Goal: Task Accomplishment & Management: Use online tool/utility

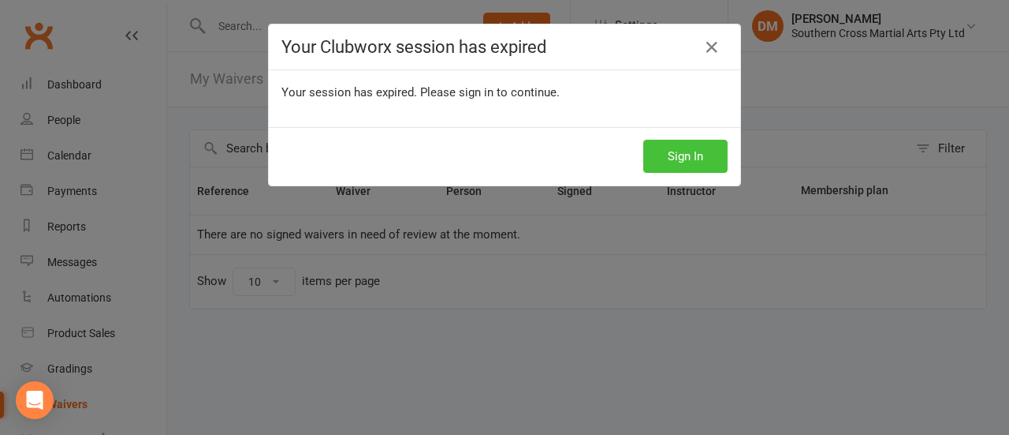
click at [685, 149] on button "Sign In" at bounding box center [686, 156] width 84 height 33
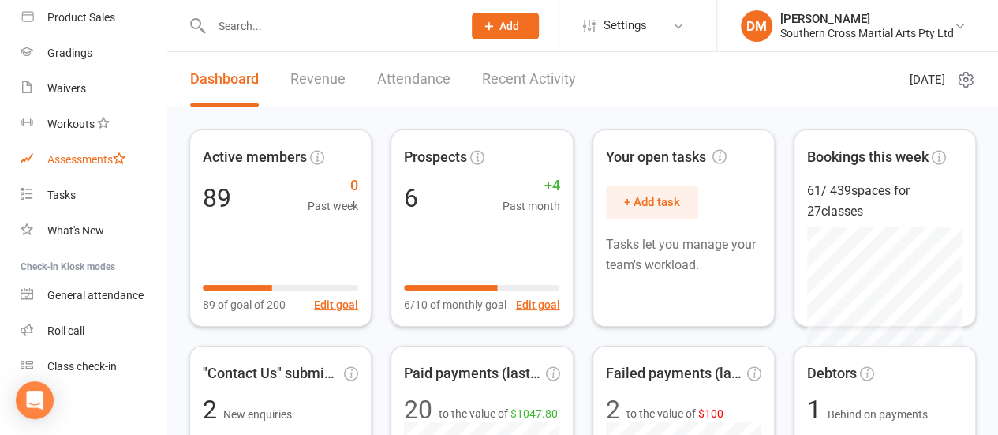
scroll to position [323, 0]
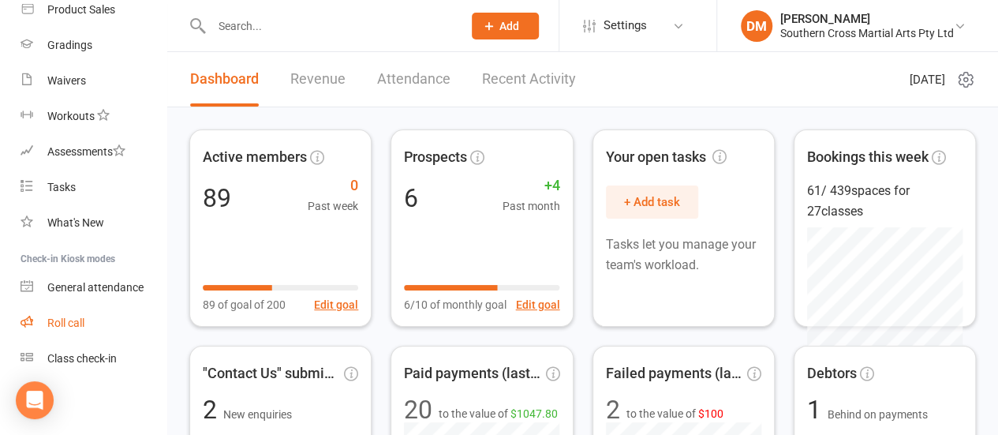
click at [74, 322] on div "Roll call" at bounding box center [65, 322] width 37 height 13
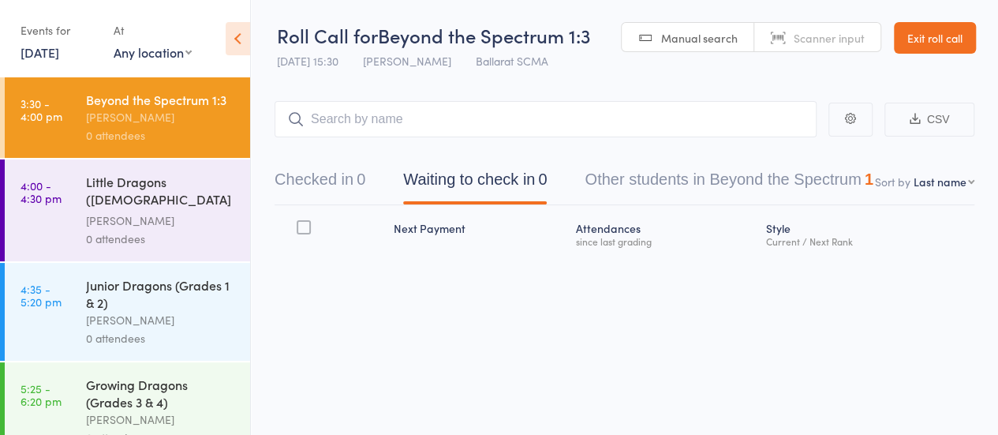
click at [170, 228] on div "[PERSON_NAME]" at bounding box center [161, 220] width 151 height 18
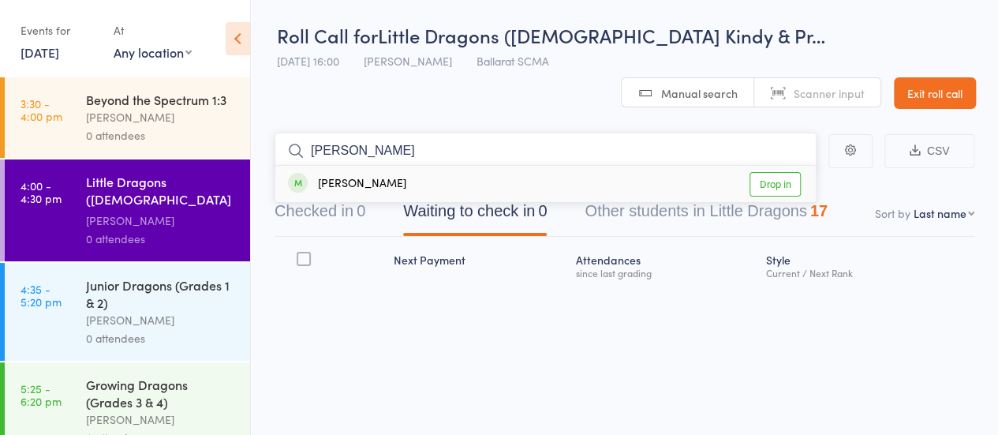
type input "riley"
click at [784, 184] on link "Drop in" at bounding box center [774, 184] width 51 height 24
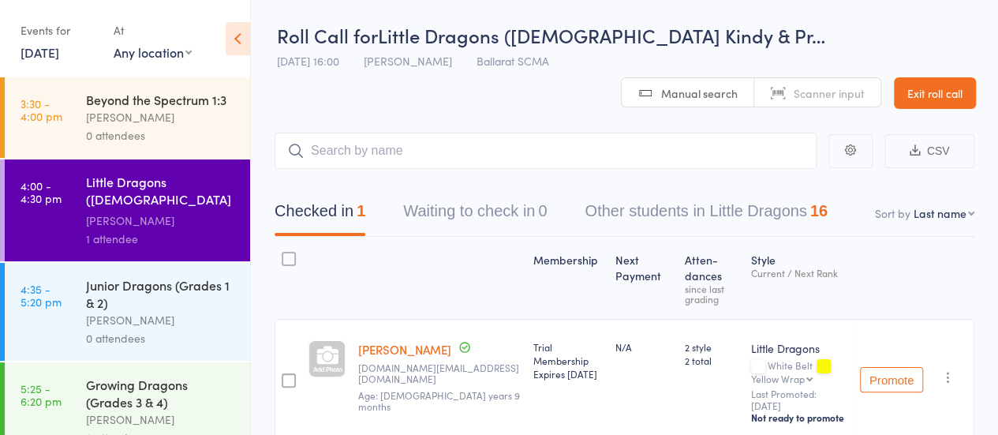
click at [524, 58] on span "Ballarat SCMA" at bounding box center [512, 61] width 73 height 16
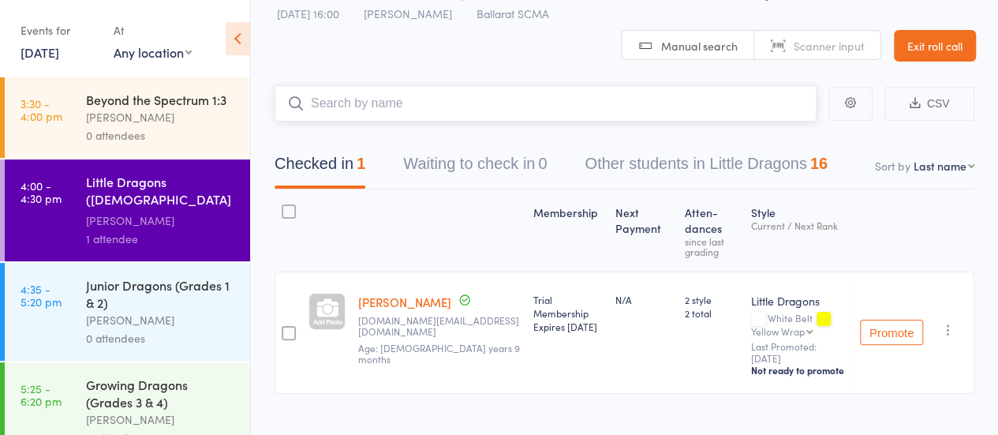
click at [416, 106] on input "search" at bounding box center [545, 103] width 542 height 36
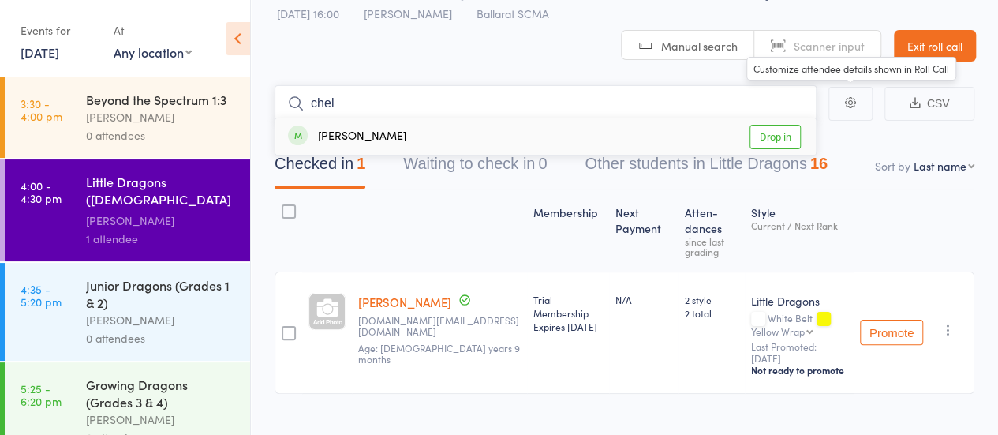
type input "chel"
click at [790, 130] on link "Drop in" at bounding box center [774, 137] width 51 height 24
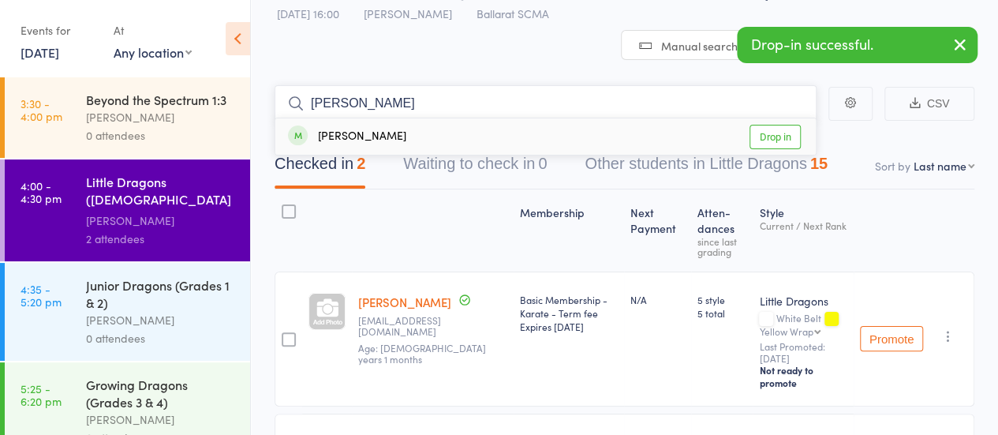
type input "alan"
click at [778, 135] on link "Drop in" at bounding box center [774, 137] width 51 height 24
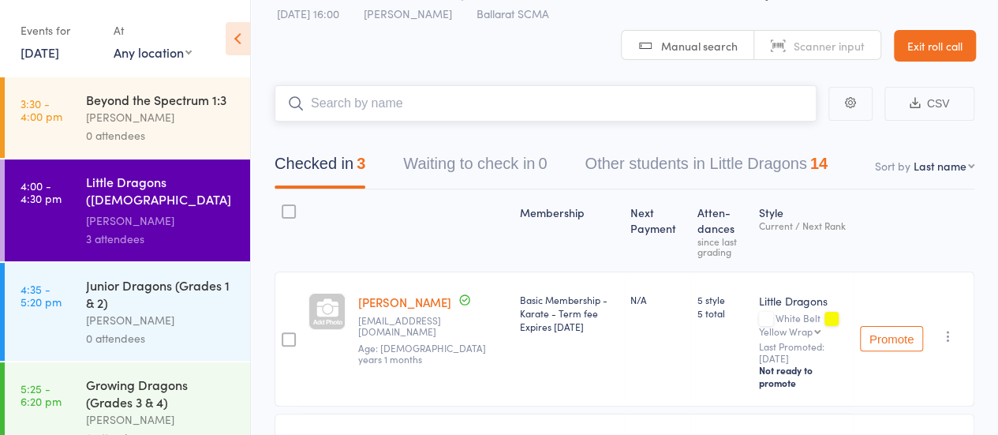
click at [362, 100] on input "search" at bounding box center [545, 103] width 542 height 36
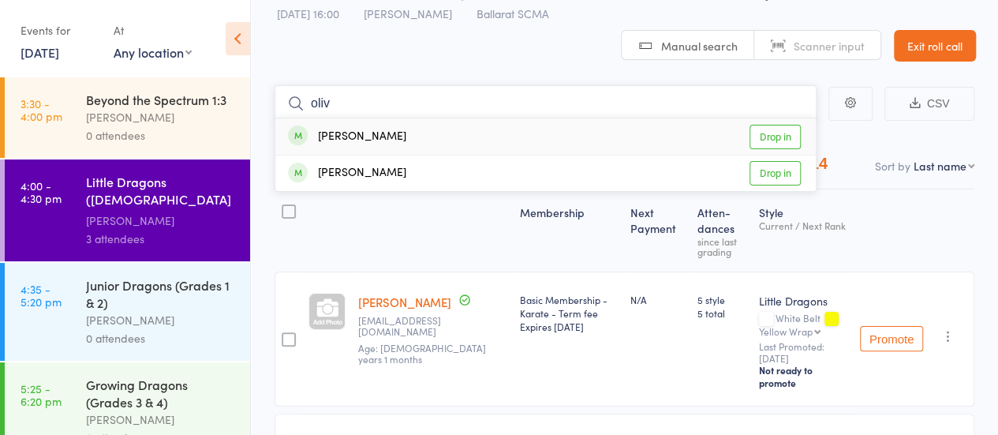
type input "oliv"
click at [770, 127] on link "Drop in" at bounding box center [774, 137] width 51 height 24
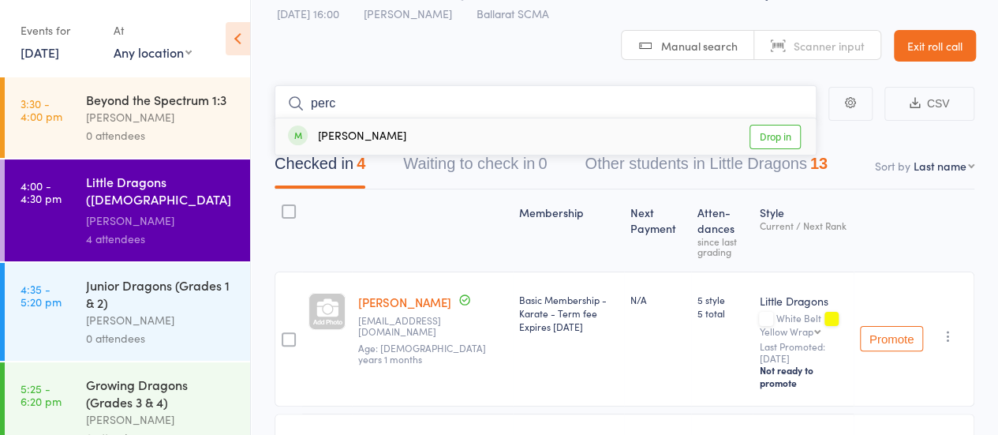
type input "perc"
click at [787, 138] on link "Drop in" at bounding box center [774, 137] width 51 height 24
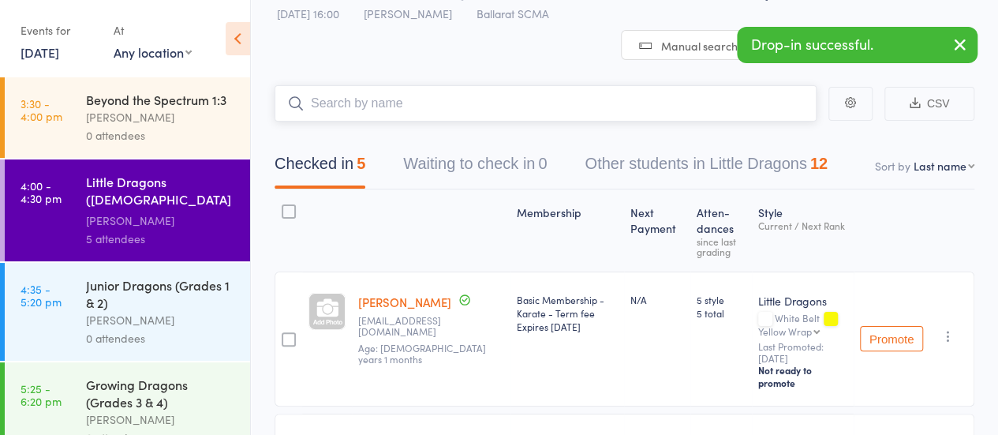
click at [417, 90] on input "search" at bounding box center [545, 103] width 542 height 36
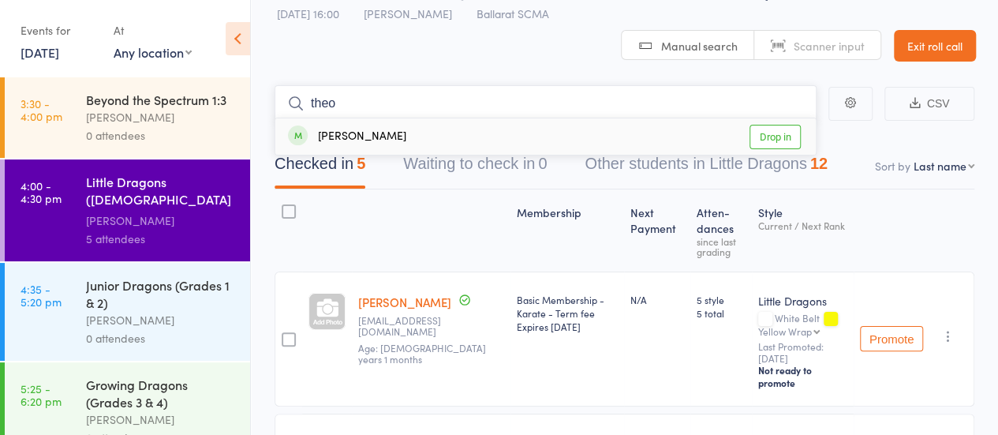
type input "theo"
drag, startPoint x: 778, startPoint y: 135, endPoint x: 768, endPoint y: 142, distance: 12.5
click at [778, 136] on link "Drop in" at bounding box center [774, 137] width 51 height 24
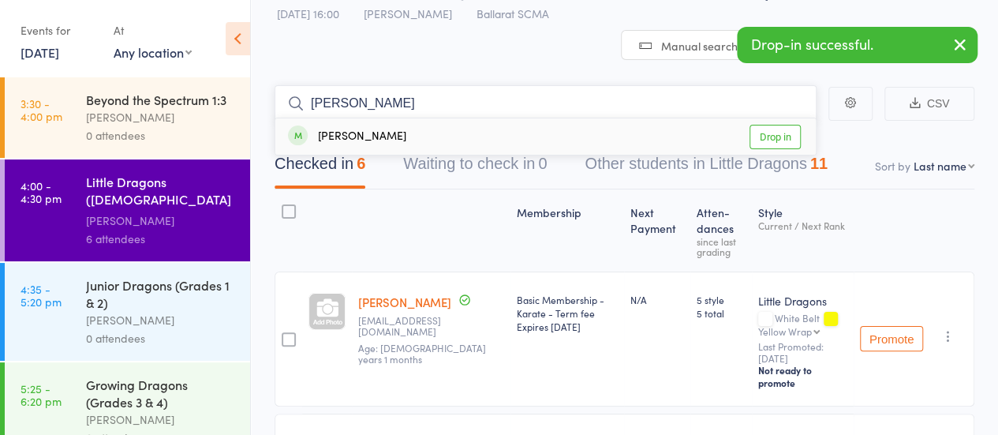
type input "emma"
click at [765, 140] on link "Drop in" at bounding box center [774, 137] width 51 height 24
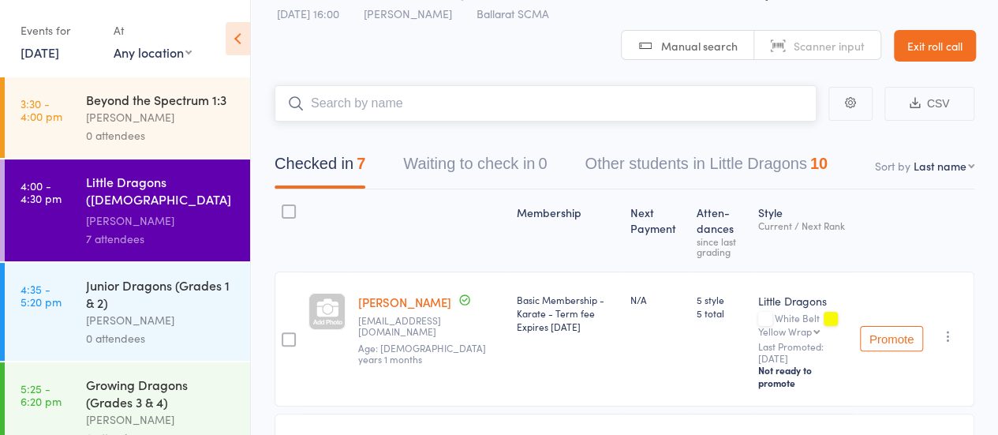
click at [528, 109] on input "search" at bounding box center [545, 103] width 542 height 36
type input "matth"
click at [762, 137] on link "Drop in" at bounding box center [774, 137] width 51 height 24
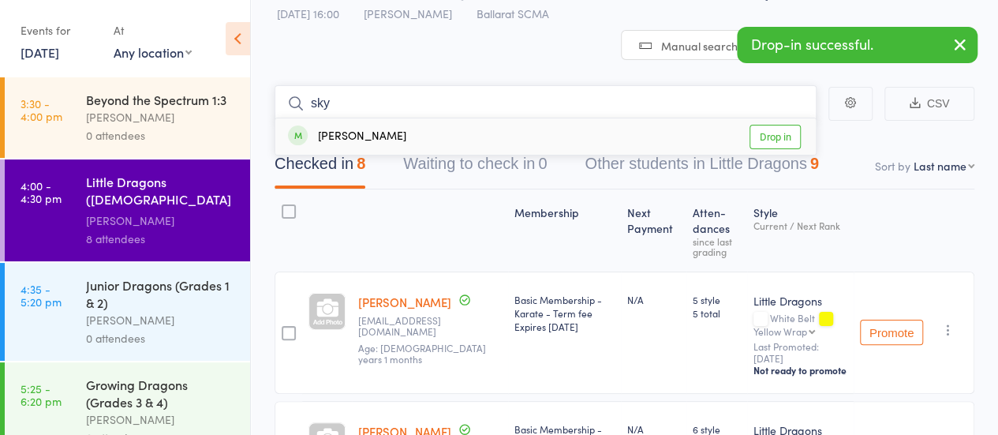
type input "sky"
click at [785, 137] on link "Drop in" at bounding box center [774, 137] width 51 height 24
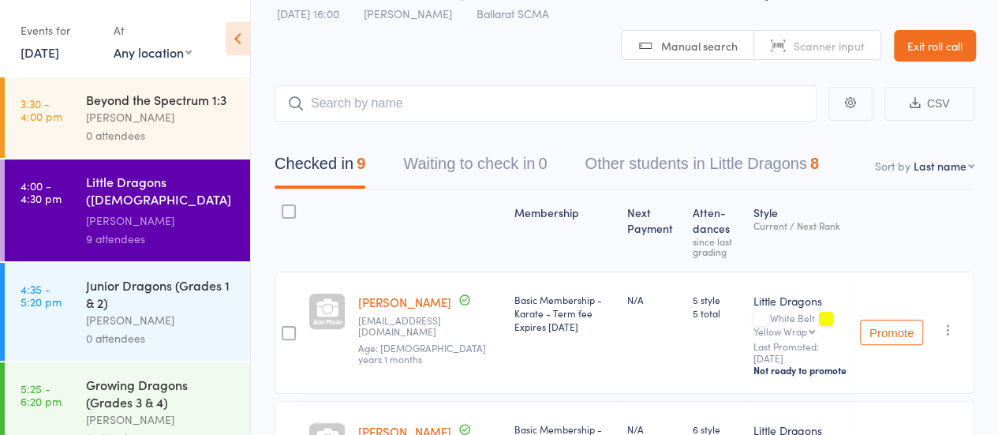
click at [825, 143] on div "Checked in 9 Waiting to check in 0 Other students in Little Dragons 8" at bounding box center [624, 155] width 700 height 68
click at [84, 286] on link "4:35 - 5:20 pm Junior Dragons (Grades 1 & 2) Damien Martin 0 attendees" at bounding box center [127, 312] width 245 height 98
click at [136, 343] on div "0 attendees" at bounding box center [161, 338] width 151 height 18
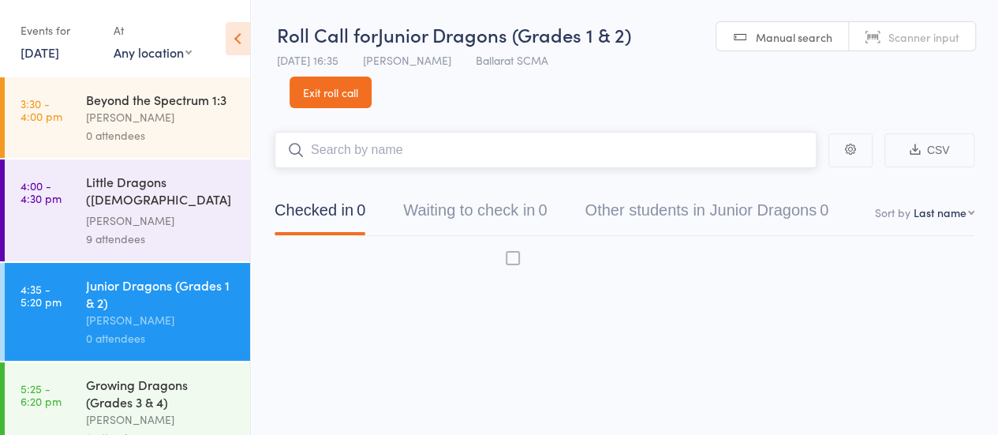
scroll to position [1, 0]
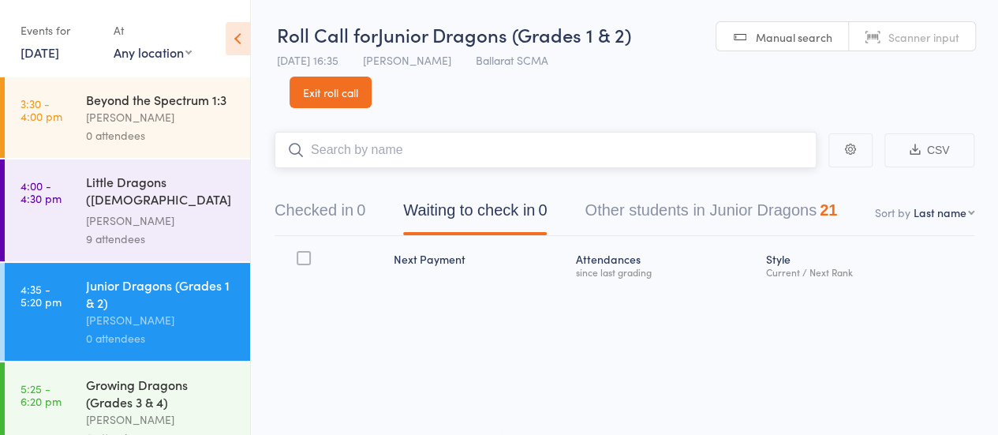
click at [446, 146] on input "search" at bounding box center [545, 150] width 542 height 36
type input "edwa"
click at [781, 188] on link "Drop in" at bounding box center [774, 183] width 51 height 24
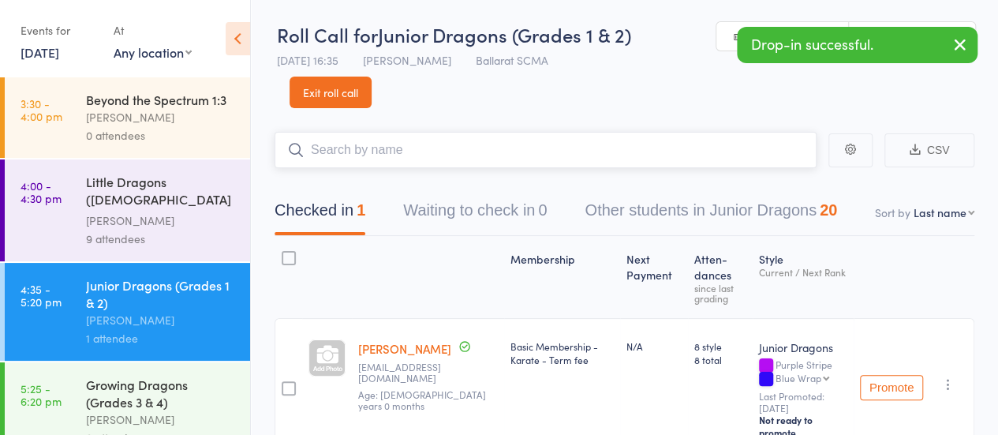
click at [770, 211] on button "Other students in Junior Dragons 20" at bounding box center [710, 214] width 252 height 42
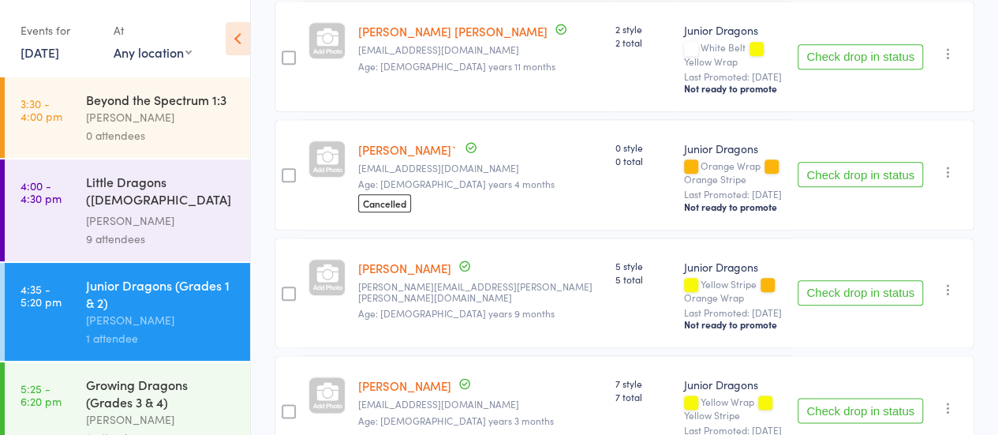
scroll to position [868, 0]
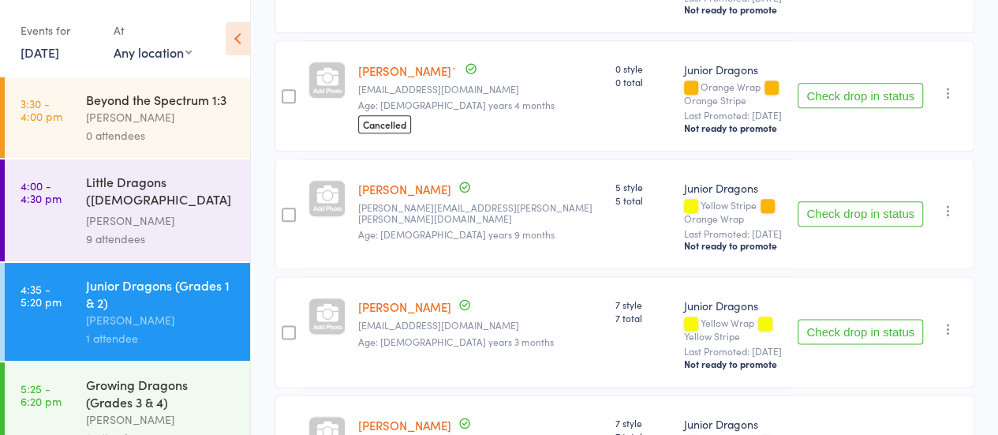
click at [288, 325] on div at bounding box center [289, 332] width 14 height 14
click at [285, 327] on input "checkbox" at bounding box center [285, 327] width 0 height 0
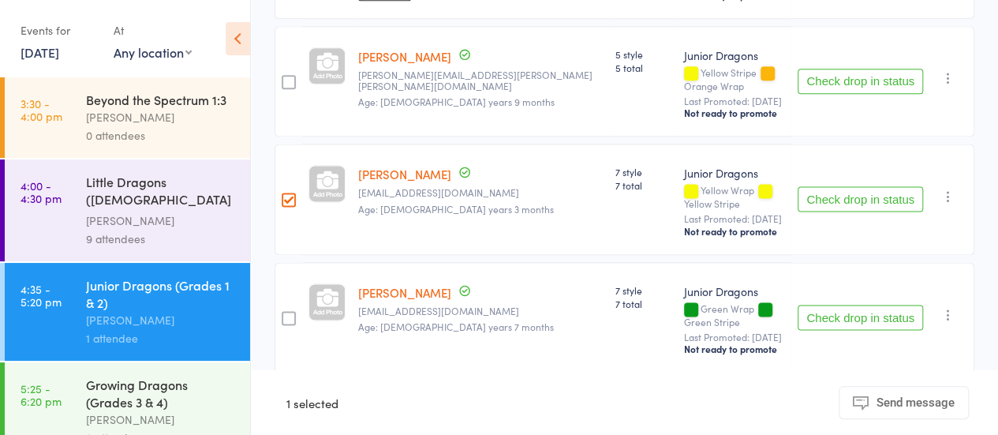
scroll to position [1026, 0]
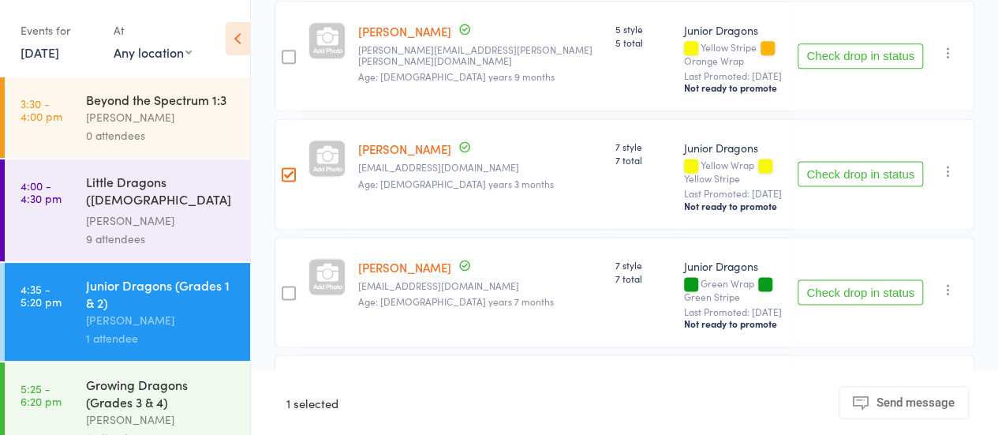
click at [285, 285] on div at bounding box center [289, 292] width 14 height 14
click at [285, 288] on input "checkbox" at bounding box center [285, 288] width 0 height 0
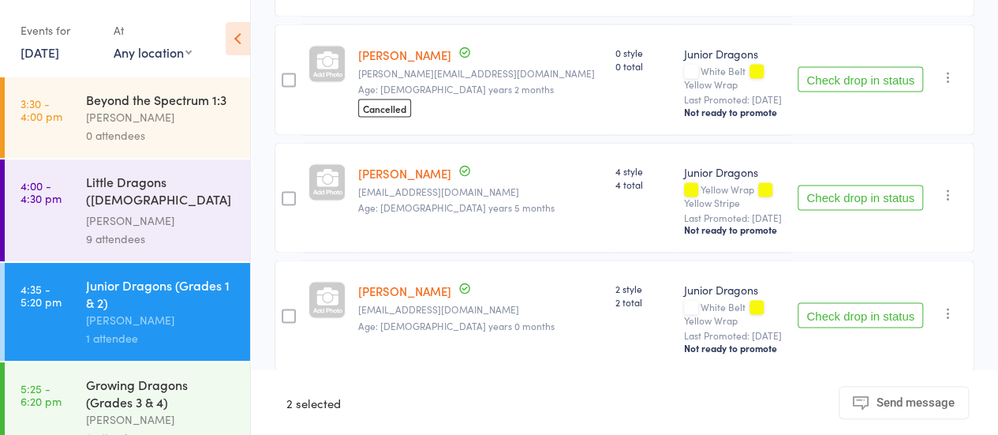
scroll to position [1499, 0]
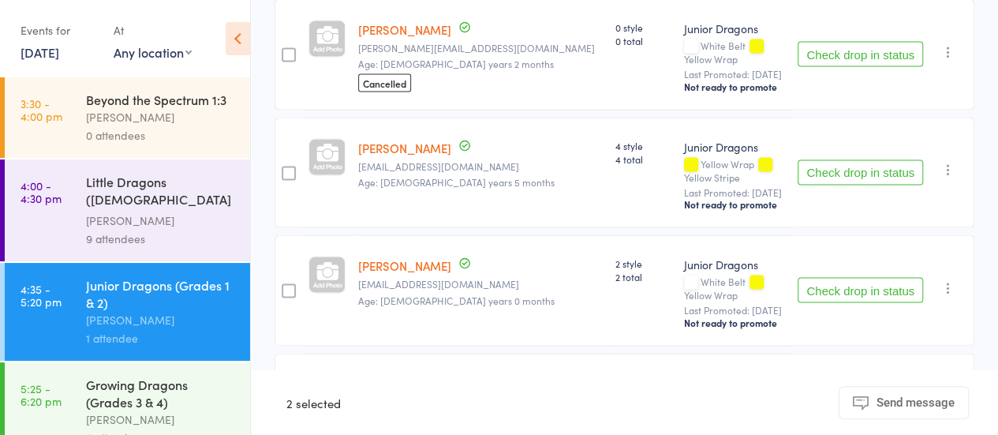
click at [287, 284] on div at bounding box center [289, 291] width 14 height 14
click at [285, 286] on input "checkbox" at bounding box center [285, 286] width 0 height 0
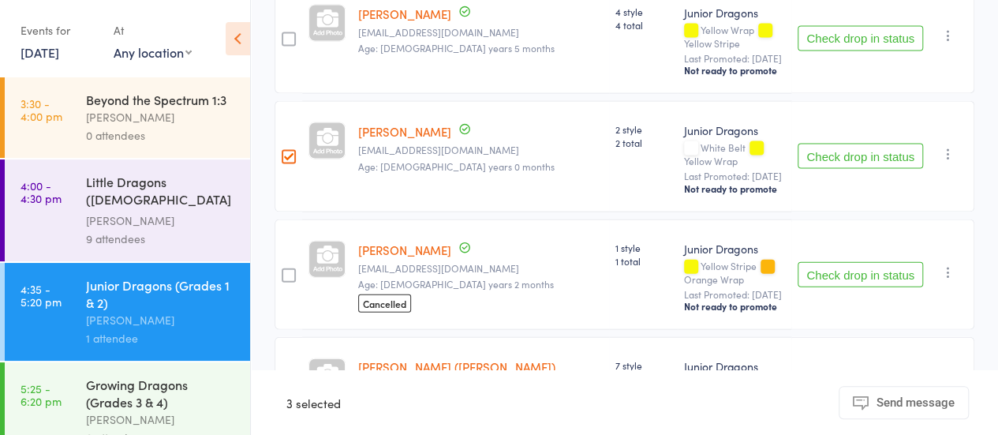
scroll to position [1657, 0]
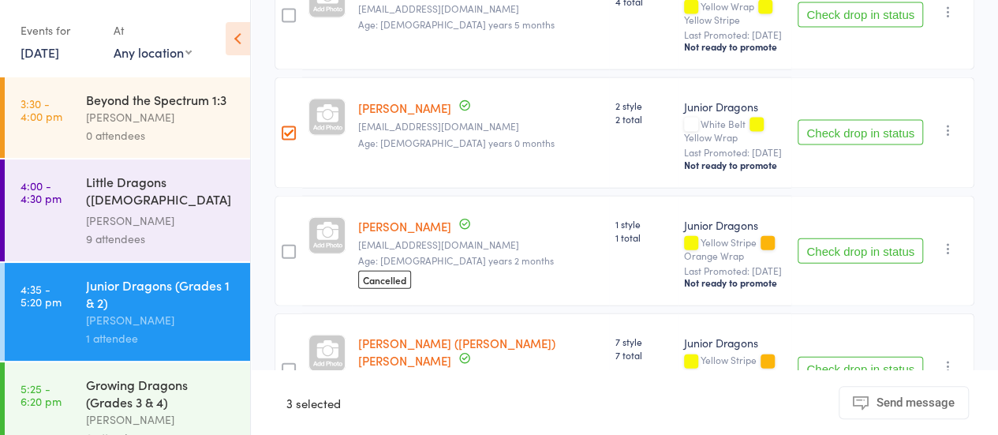
click at [289, 363] on div at bounding box center [289, 370] width 14 height 14
click at [285, 365] on input "checkbox" at bounding box center [285, 365] width 0 height 0
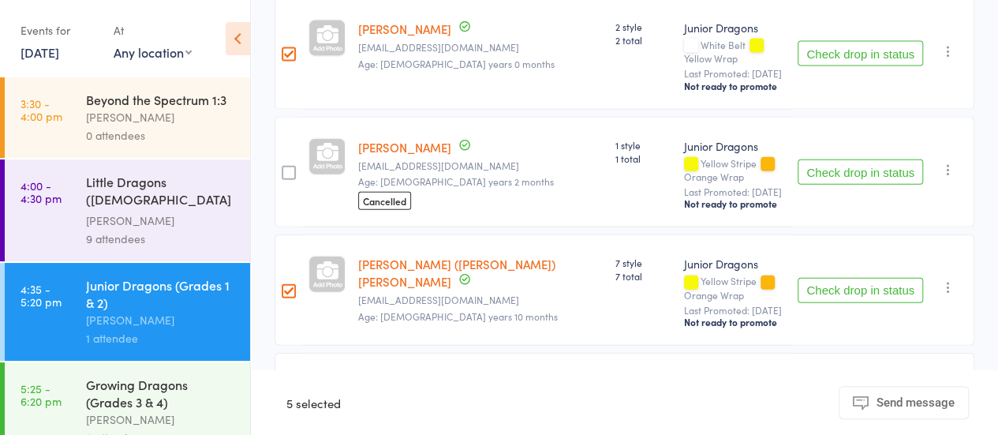
scroll to position [1815, 0]
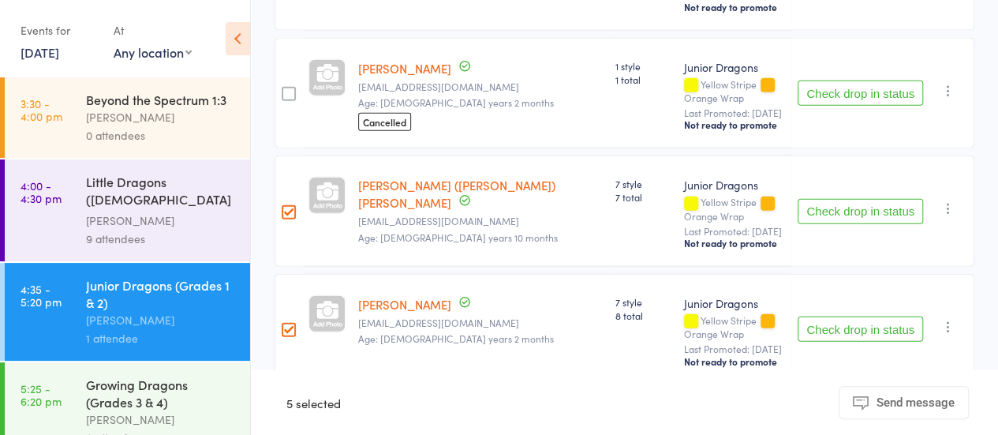
click at [285, 434] on input "checkbox" at bounding box center [285, 443] width 0 height 0
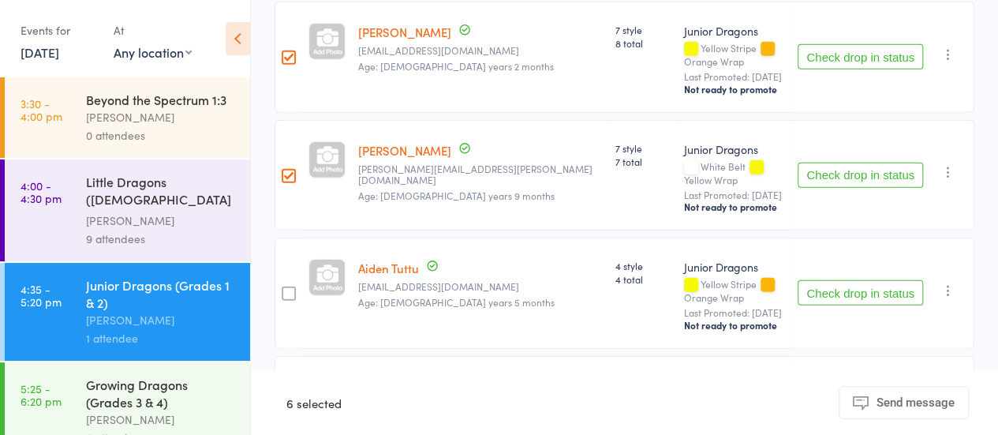
scroll to position [2118, 0]
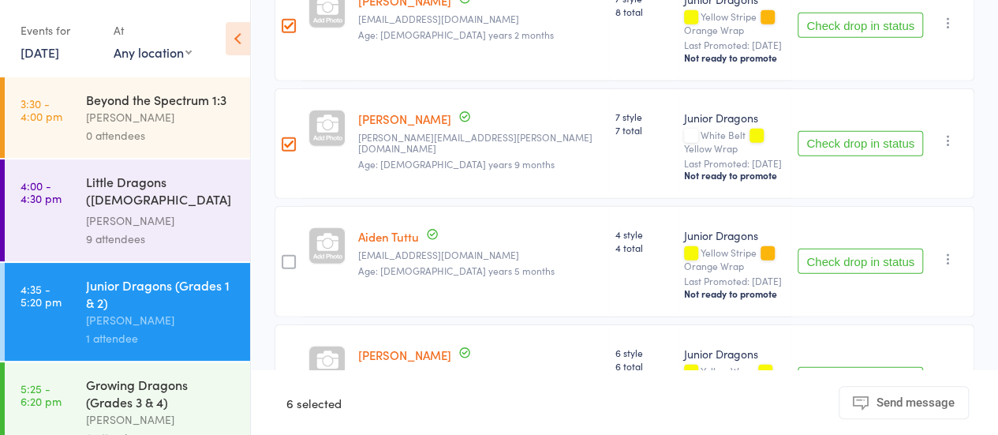
click at [287, 373] on div at bounding box center [289, 380] width 14 height 14
click at [285, 375] on input "checkbox" at bounding box center [285, 375] width 0 height 0
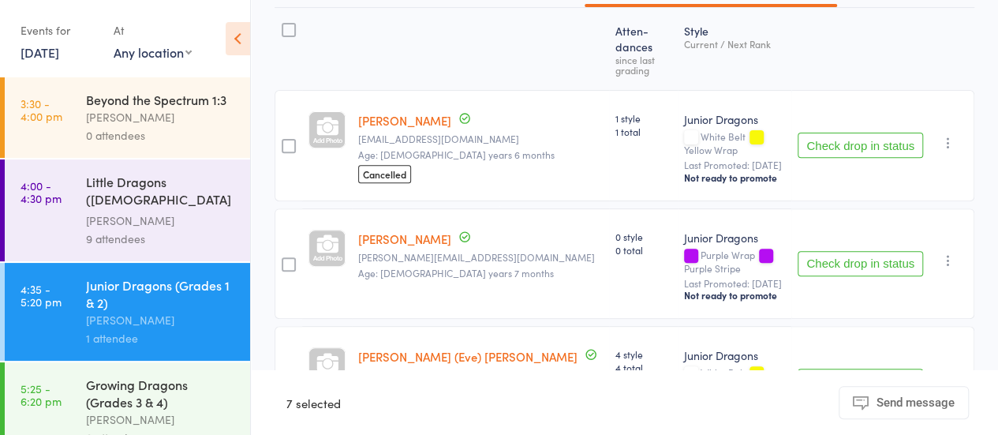
scroll to position [0, 0]
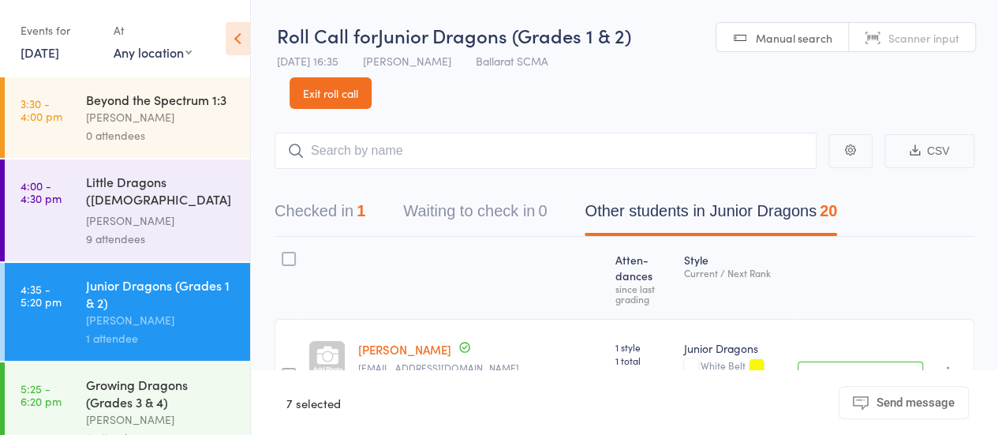
click at [312, 209] on button "Checked in 1" at bounding box center [319, 215] width 91 height 42
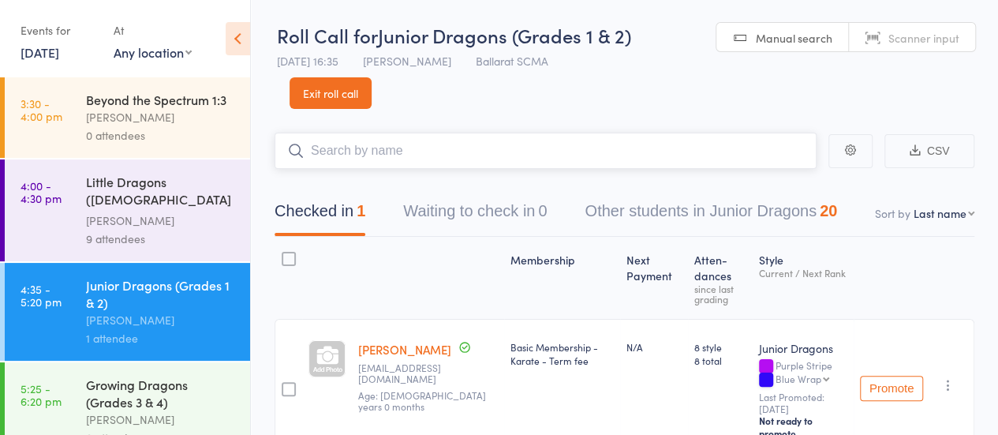
click at [375, 159] on input "search" at bounding box center [545, 150] width 542 height 36
click at [730, 215] on button "Other students in Junior Dragons 20" at bounding box center [710, 215] width 252 height 42
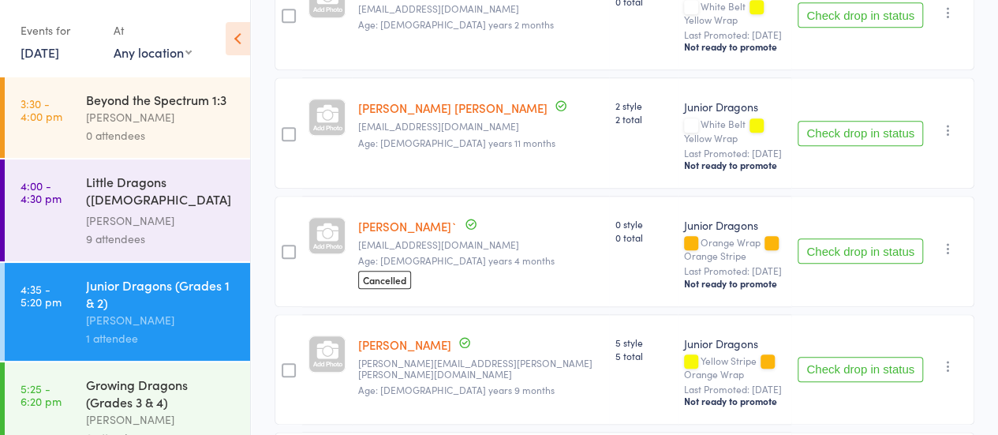
scroll to position [710, 0]
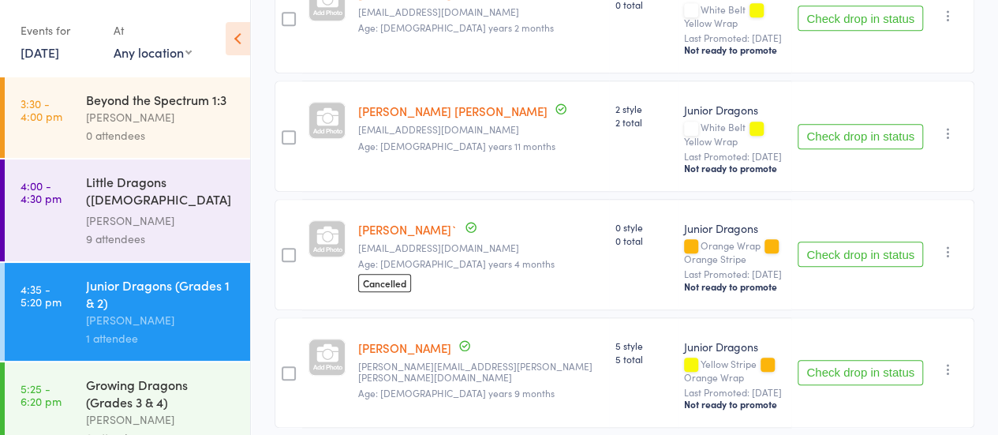
click at [948, 244] on icon "button" at bounding box center [948, 252] width 16 height 16
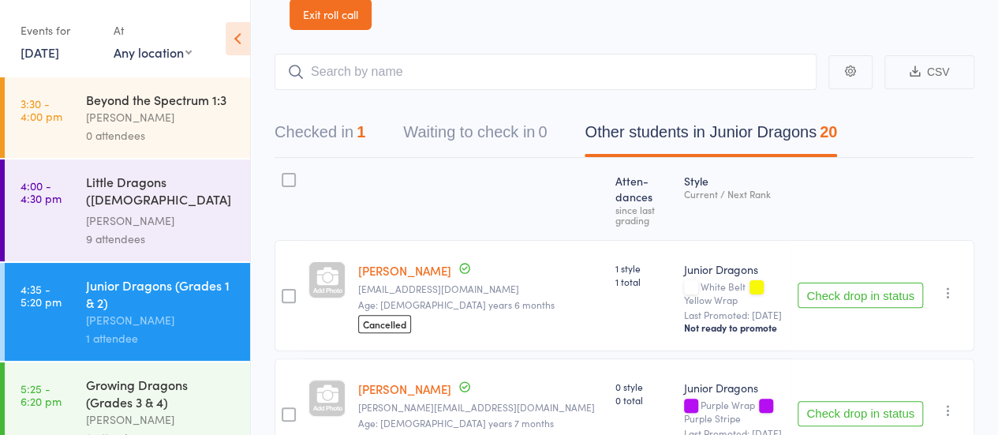
scroll to position [79, 0]
click at [332, 127] on button "Checked in 1" at bounding box center [319, 136] width 91 height 42
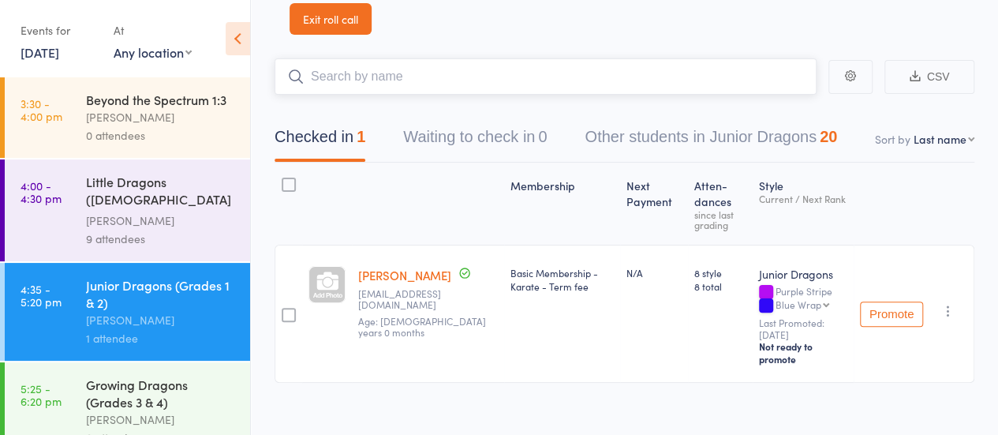
click at [402, 78] on input "search" at bounding box center [545, 76] width 542 height 36
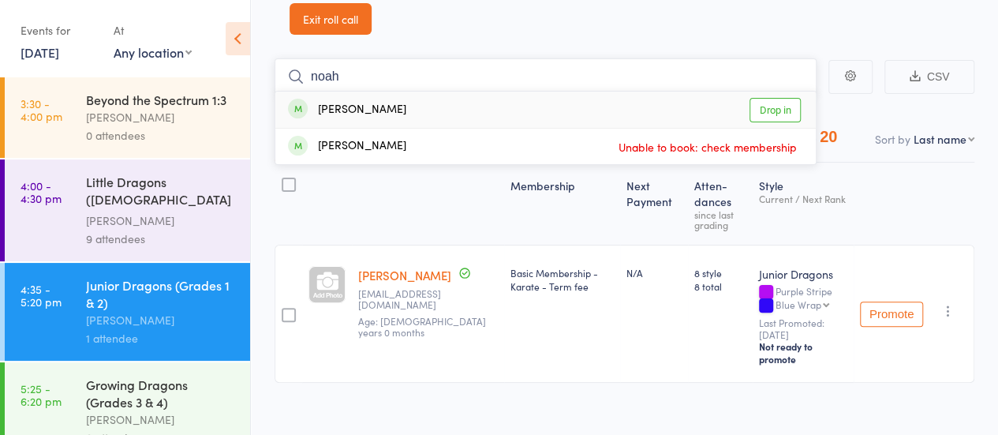
type input "noah"
click at [782, 113] on link "Drop in" at bounding box center [774, 110] width 51 height 24
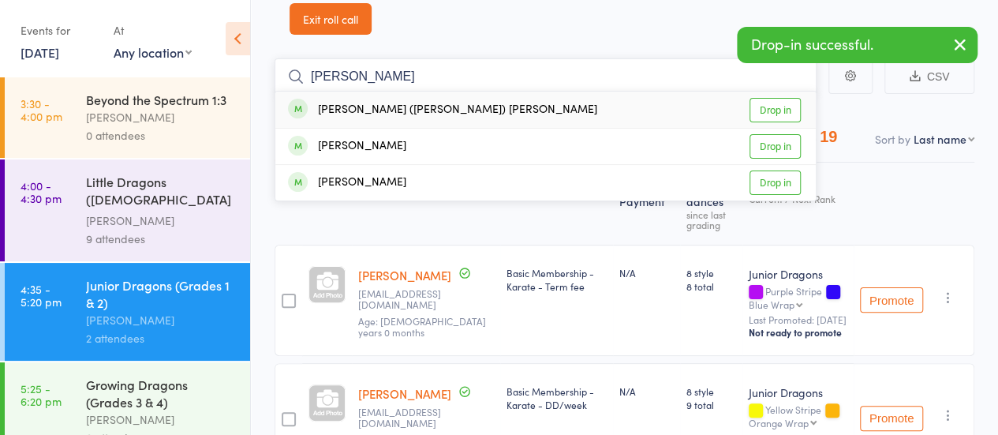
type input "joey"
click at [769, 115] on link "Drop in" at bounding box center [774, 110] width 51 height 24
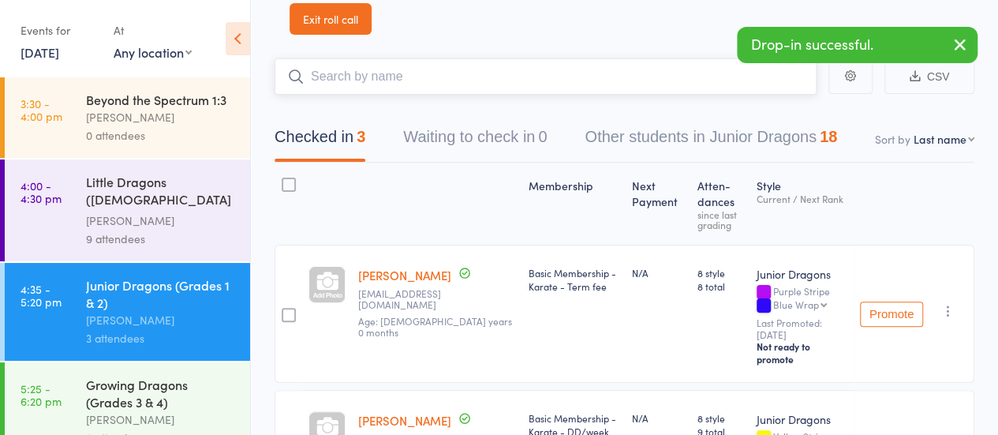
click at [341, 78] on input "search" at bounding box center [545, 76] width 542 height 36
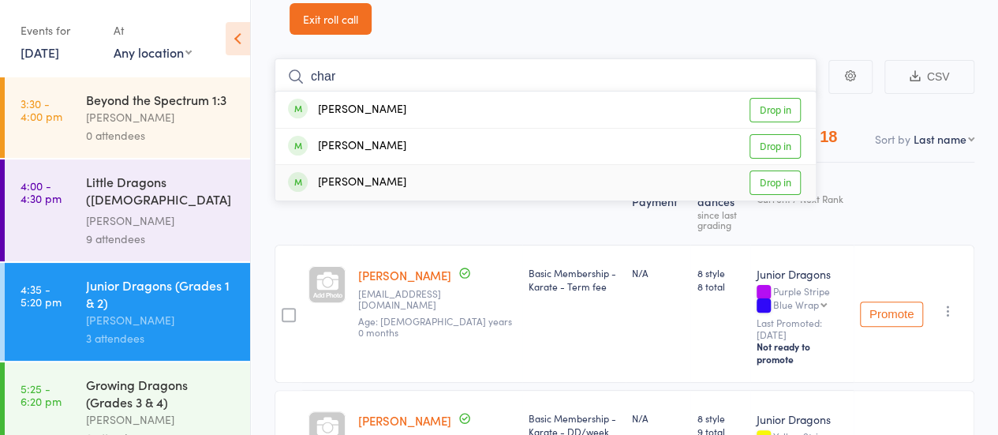
type input "char"
click at [768, 183] on link "Drop in" at bounding box center [774, 182] width 51 height 24
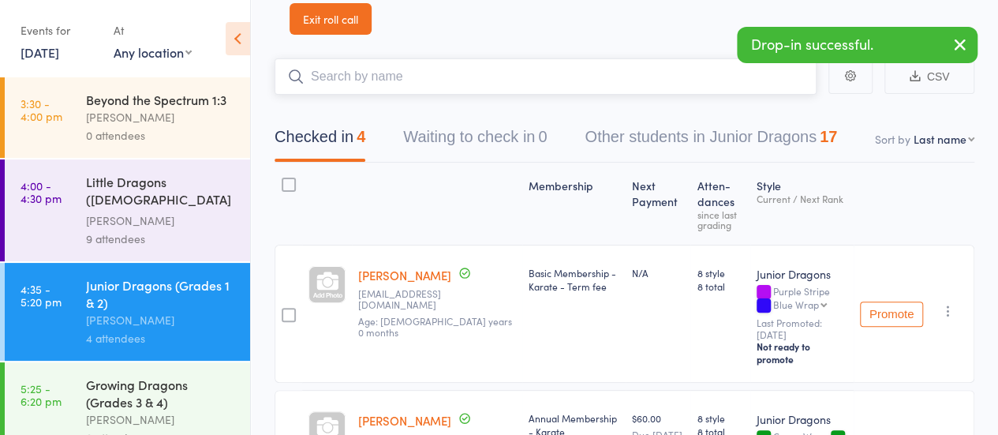
click at [311, 83] on input "search" at bounding box center [545, 76] width 542 height 36
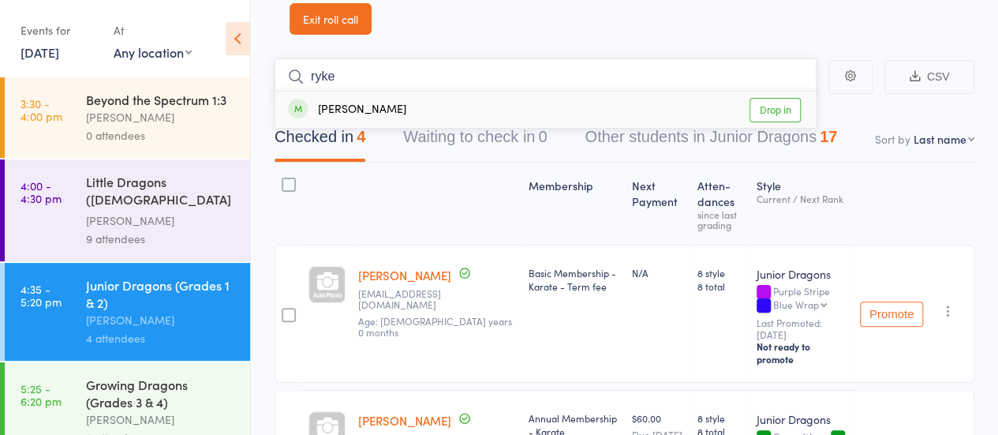
type input "ryke"
click at [771, 105] on link "Drop in" at bounding box center [774, 110] width 51 height 24
click at [348, 83] on input "search" at bounding box center [545, 76] width 542 height 36
click at [735, 82] on input "edwar" at bounding box center [545, 76] width 542 height 36
drag, startPoint x: 385, startPoint y: 82, endPoint x: 297, endPoint y: 80, distance: 88.4
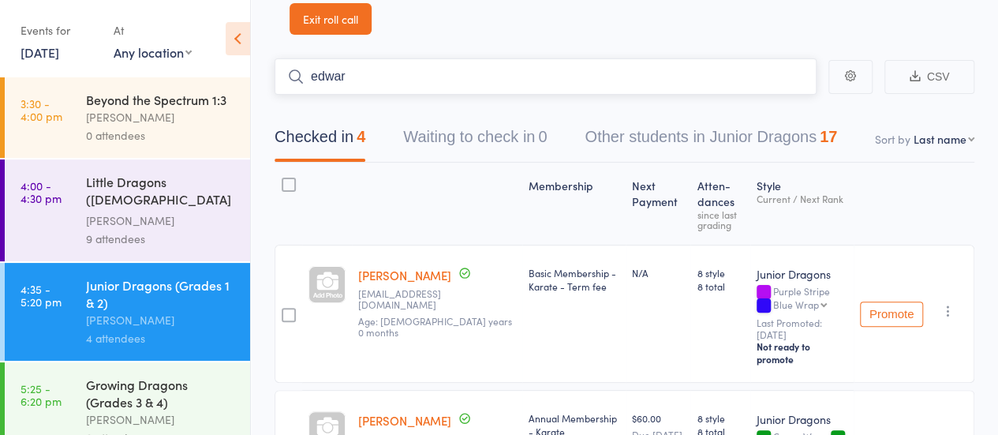
click at [297, 80] on form "edwar" at bounding box center [545, 76] width 542 height 36
click at [648, 79] on input "leo" at bounding box center [545, 76] width 542 height 36
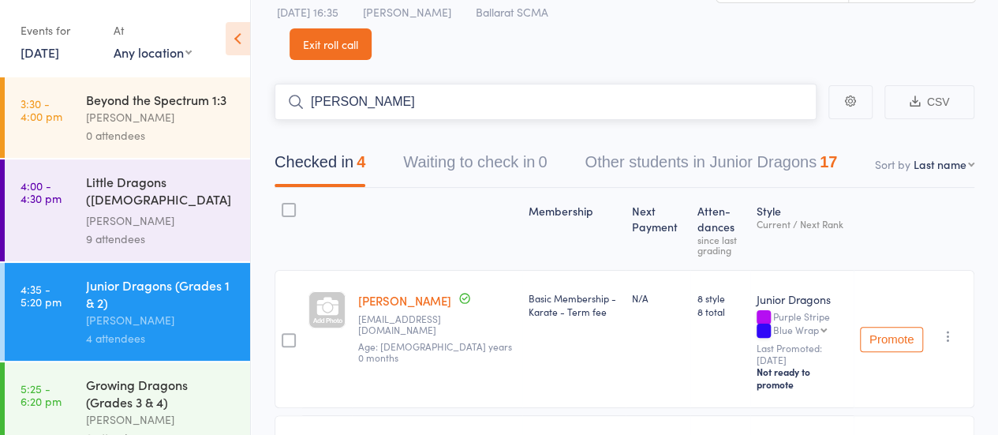
scroll to position [0, 0]
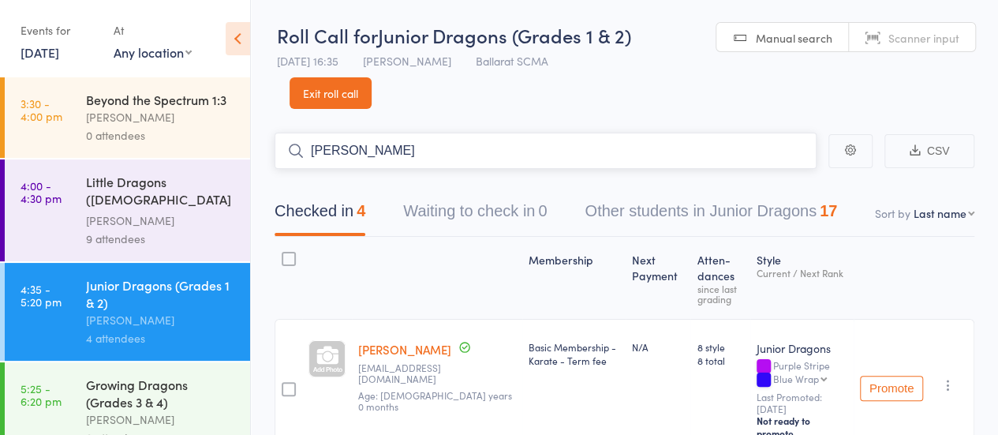
drag, startPoint x: 327, startPoint y: 210, endPoint x: 335, endPoint y: 207, distance: 9.0
click at [327, 210] on button "Checked in 4" at bounding box center [319, 215] width 91 height 42
click at [468, 201] on button "Waiting to check in 0" at bounding box center [475, 215] width 144 height 42
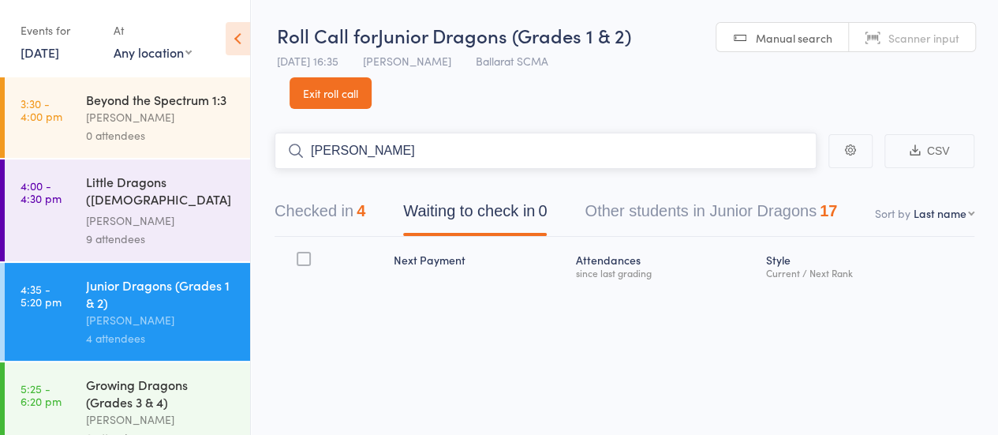
click at [328, 207] on button "Checked in 4" at bounding box center [319, 215] width 91 height 42
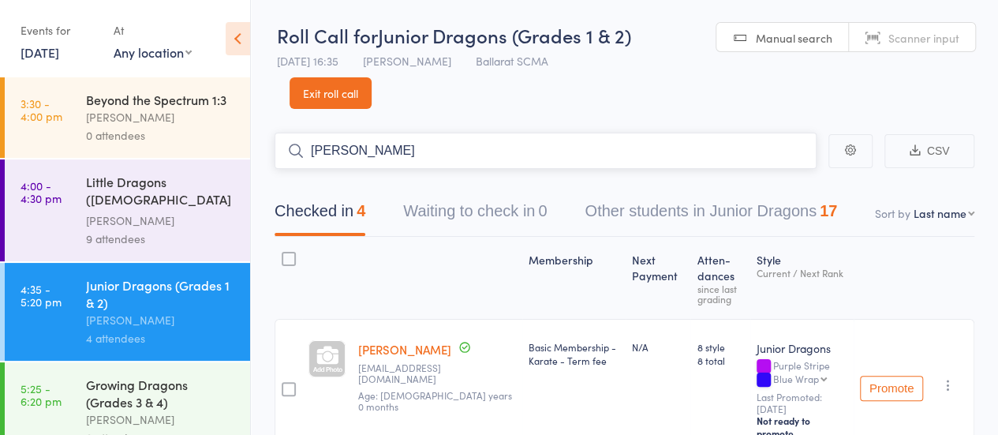
click at [352, 147] on input "leo" at bounding box center [545, 150] width 542 height 36
drag, startPoint x: 364, startPoint y: 154, endPoint x: 300, endPoint y: 151, distance: 63.9
click at [300, 151] on form "leo" at bounding box center [545, 150] width 542 height 36
click at [323, 155] on input "Leo" at bounding box center [545, 150] width 542 height 36
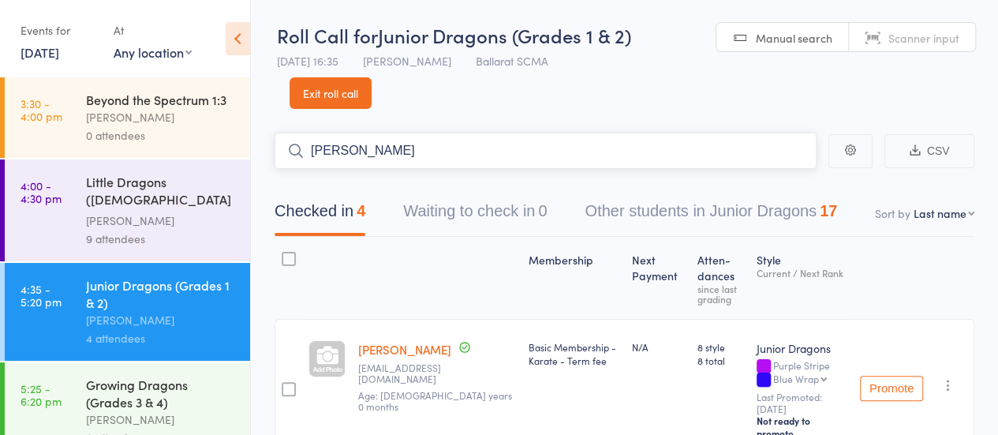
type input "raffa"
